Goal: Information Seeking & Learning: Check status

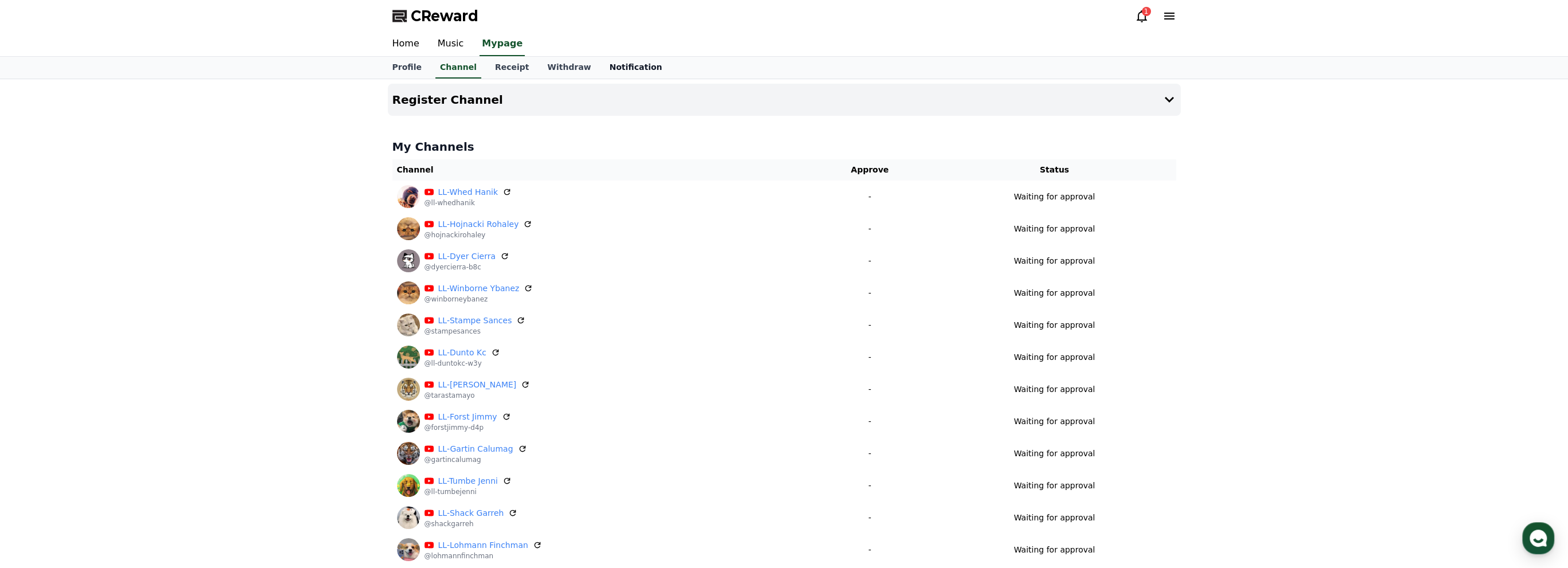
click at [632, 60] on link "Notification" at bounding box center [635, 68] width 71 height 22
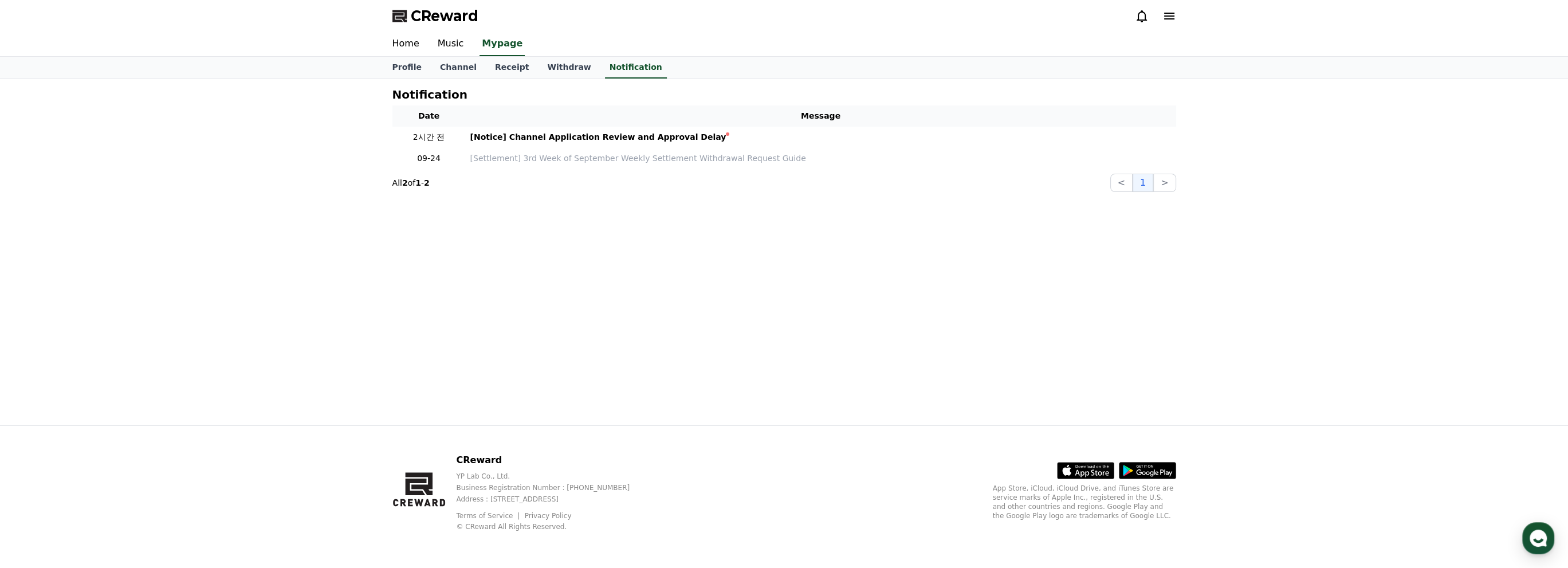
click at [1143, 13] on icon at bounding box center [1141, 16] width 14 height 14
click at [1141, 13] on icon at bounding box center [1141, 16] width 14 height 14
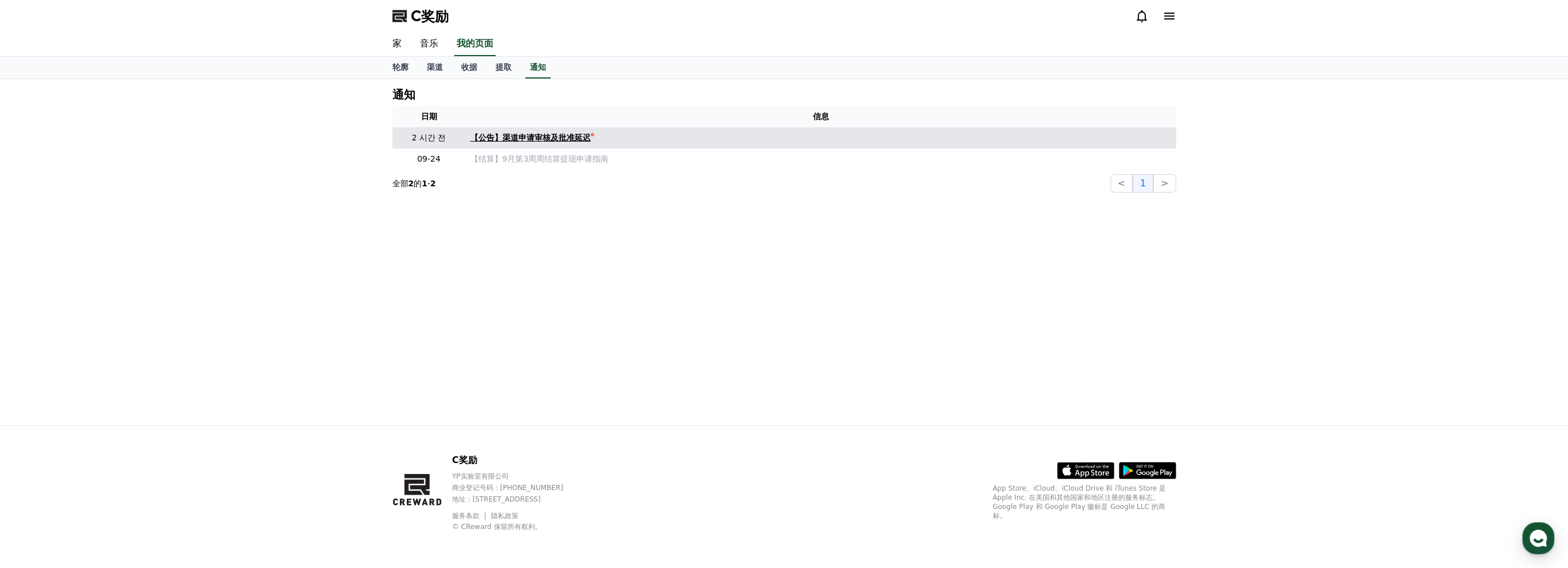
click at [557, 139] on font "【公告】渠道申请审核及批准延迟" at bounding box center [531, 137] width 121 height 9
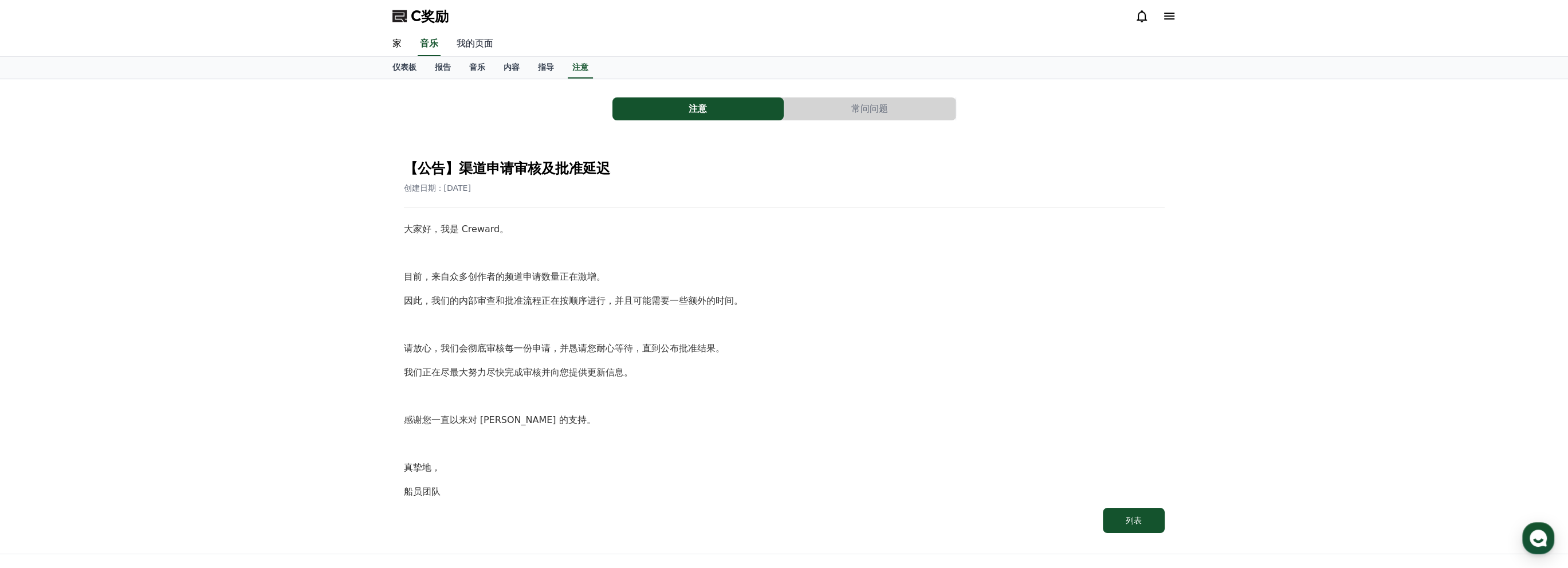
click at [471, 45] on font "我的页面" at bounding box center [475, 43] width 37 height 11
select select "**********"
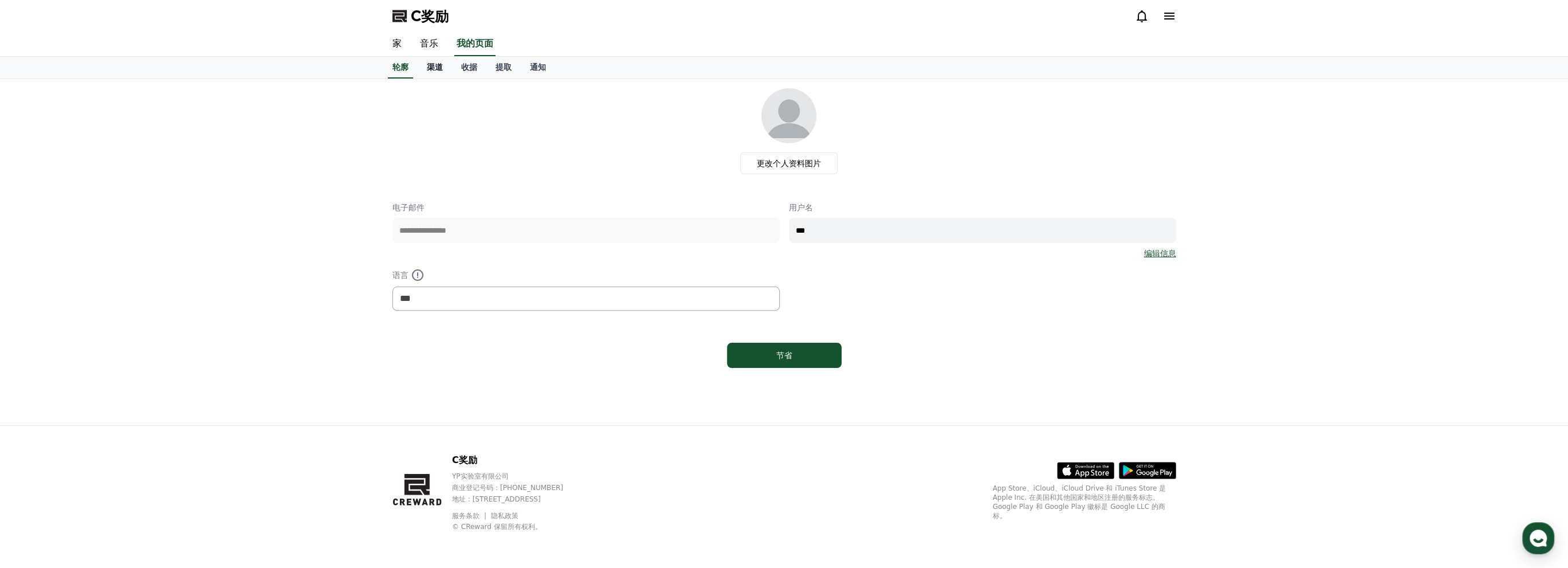
click at [438, 65] on font "渠道" at bounding box center [435, 67] width 16 height 9
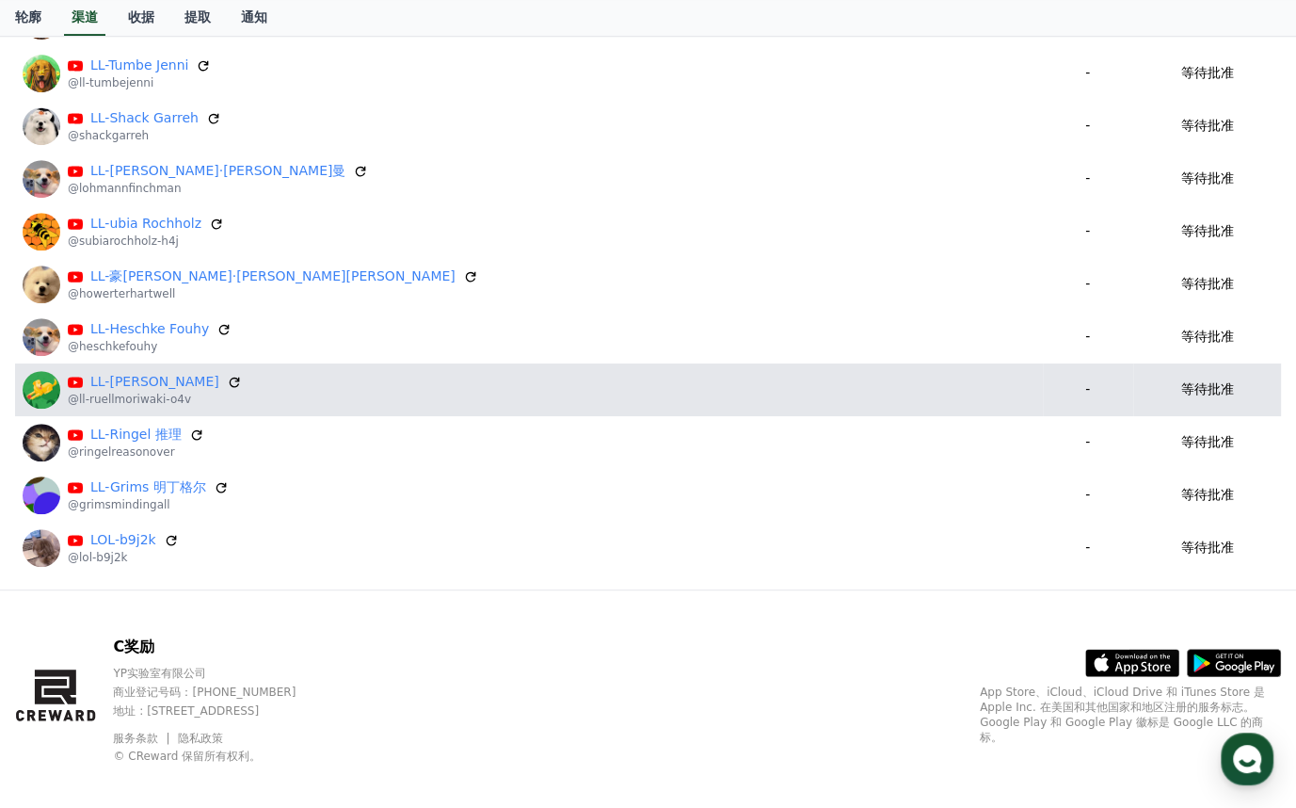
scroll to position [741, 0]
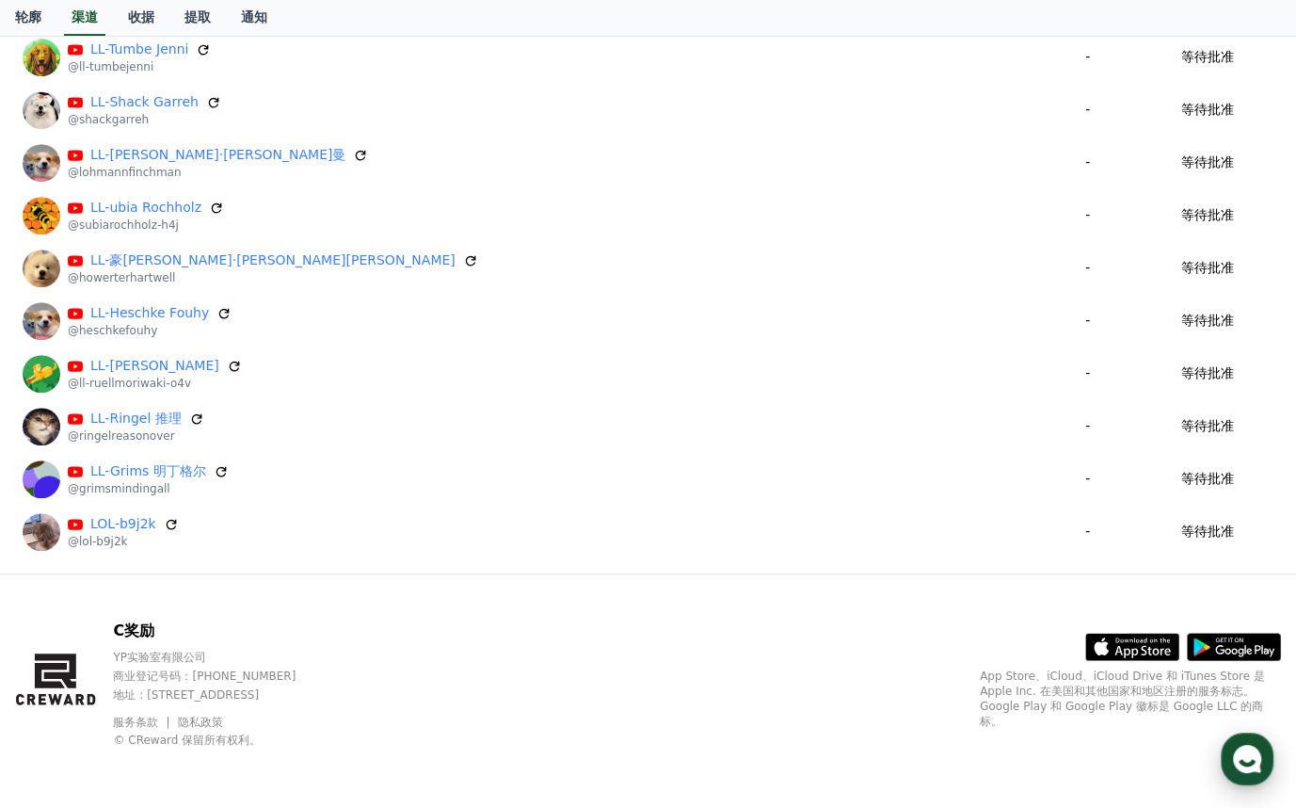
click at [1246, 741] on div "button" at bounding box center [1247, 758] width 53 height 53
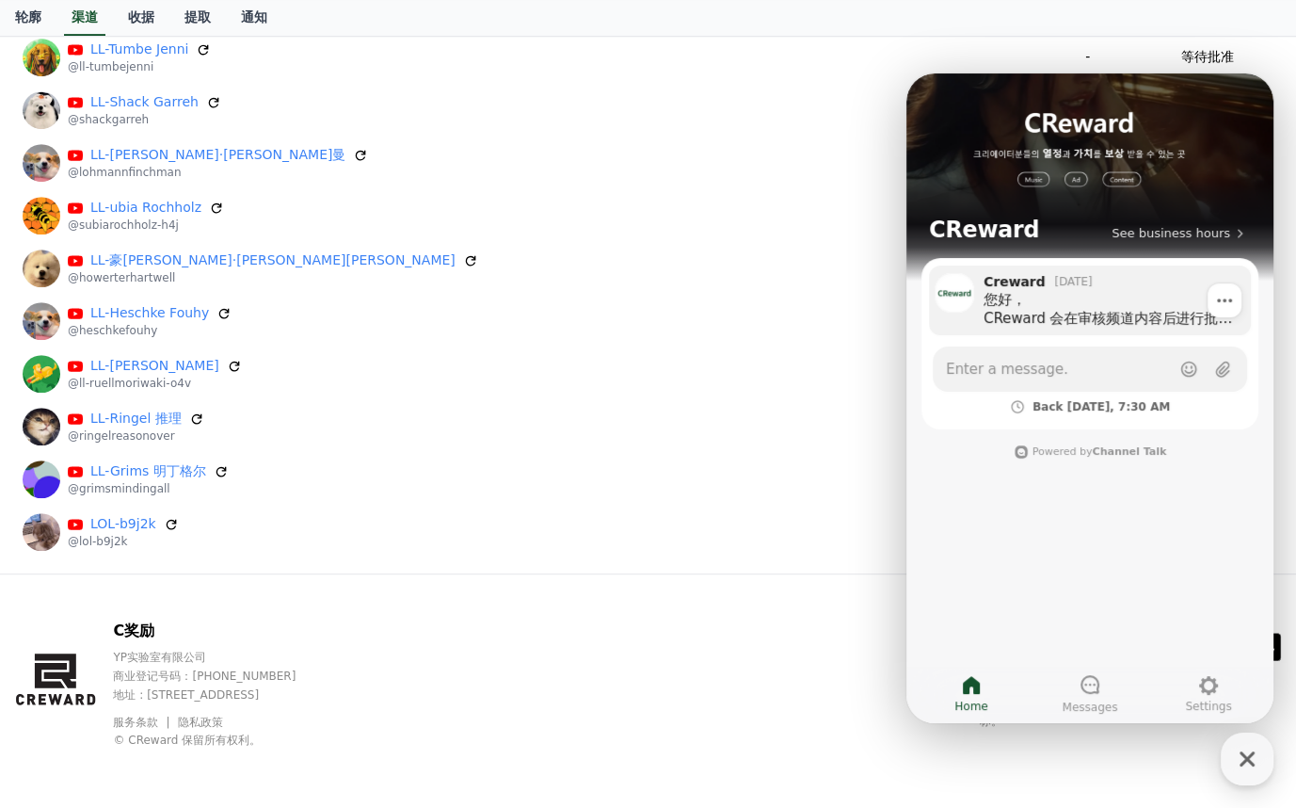
click at [1073, 311] on div "您好， CReward 会在审核频道内容后进行批准处理。 自15日政策强化以来，所有包含版权内容的频道均已被暂缓处理。 目前被暂缓的频道数量已达数千个，从昨天…" at bounding box center [1111, 309] width 254 height 38
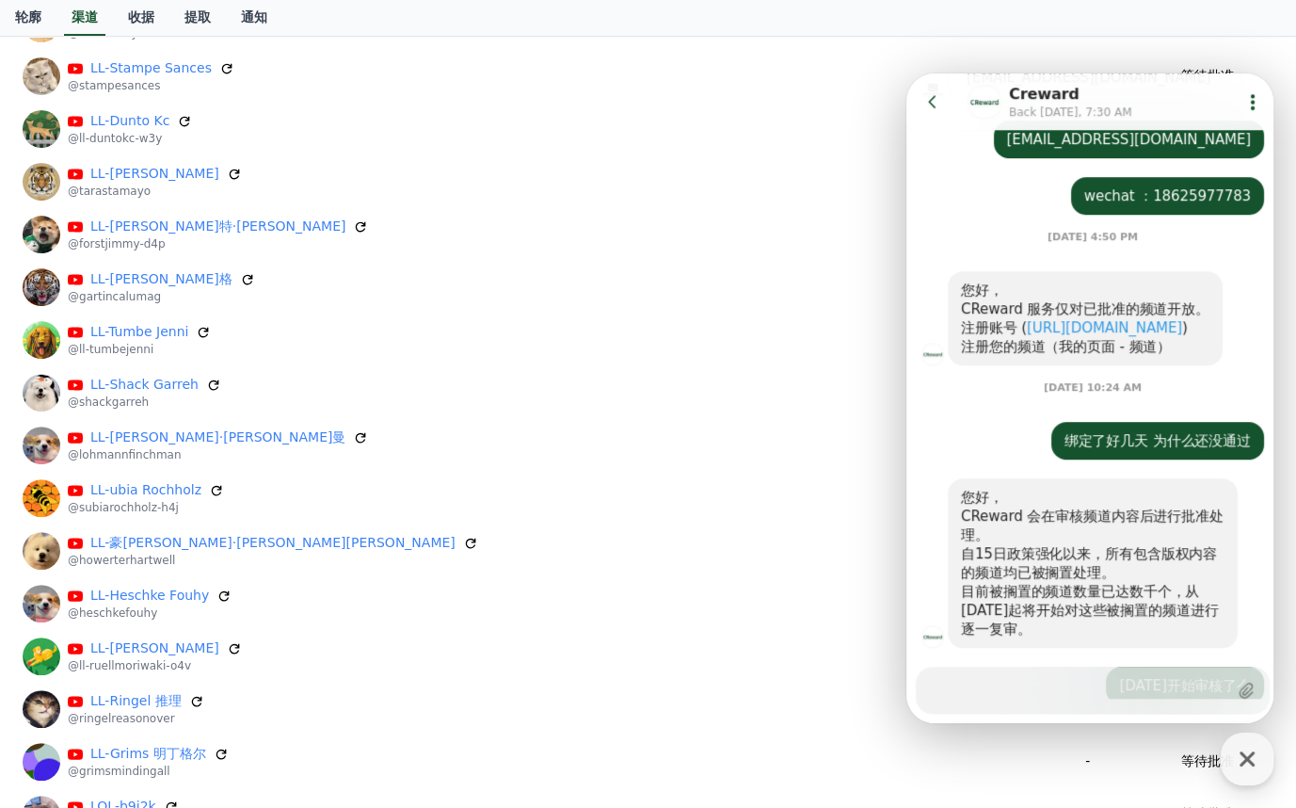
scroll to position [941, 0]
